Goal: Navigation & Orientation: Find specific page/section

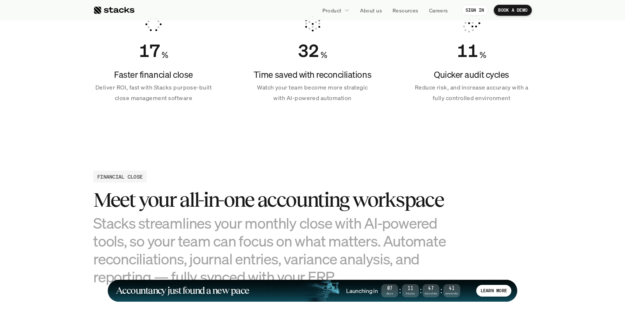
scroll to position [536, 0]
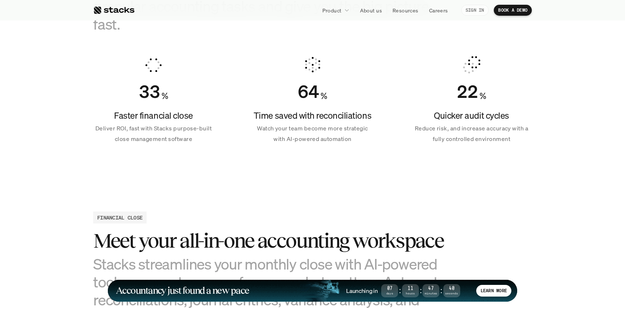
click at [473, 10] on p "SIGN IN" at bounding box center [475, 10] width 19 height 5
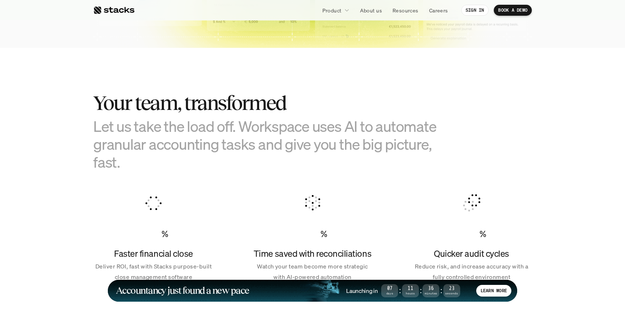
scroll to position [0, 0]
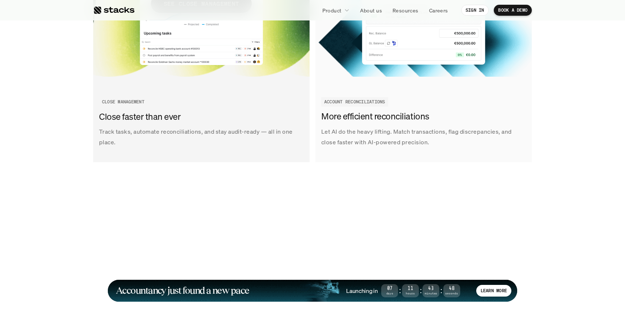
scroll to position [984, 0]
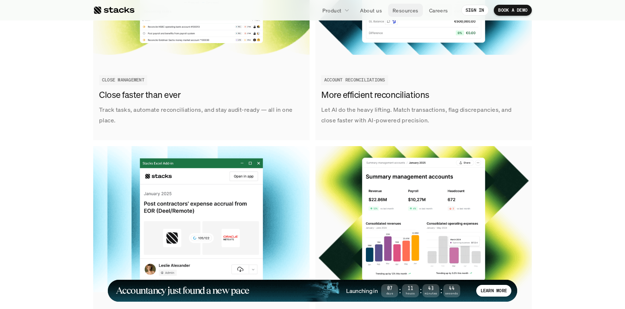
click at [395, 14] on link "Resources" at bounding box center [405, 10] width 35 height 13
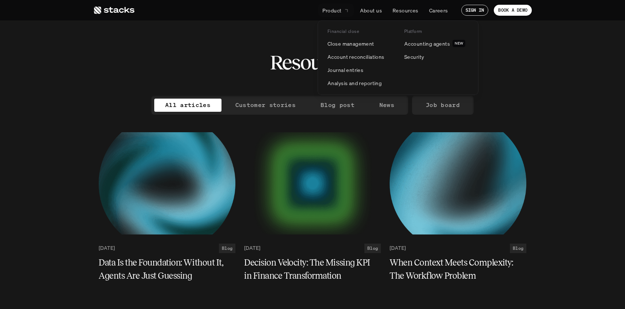
click at [334, 19] on div at bounding box center [398, 49] width 161 height 91
click at [471, 7] on link "SIGN IN" at bounding box center [474, 10] width 27 height 11
